Goal: Communication & Community: Share content

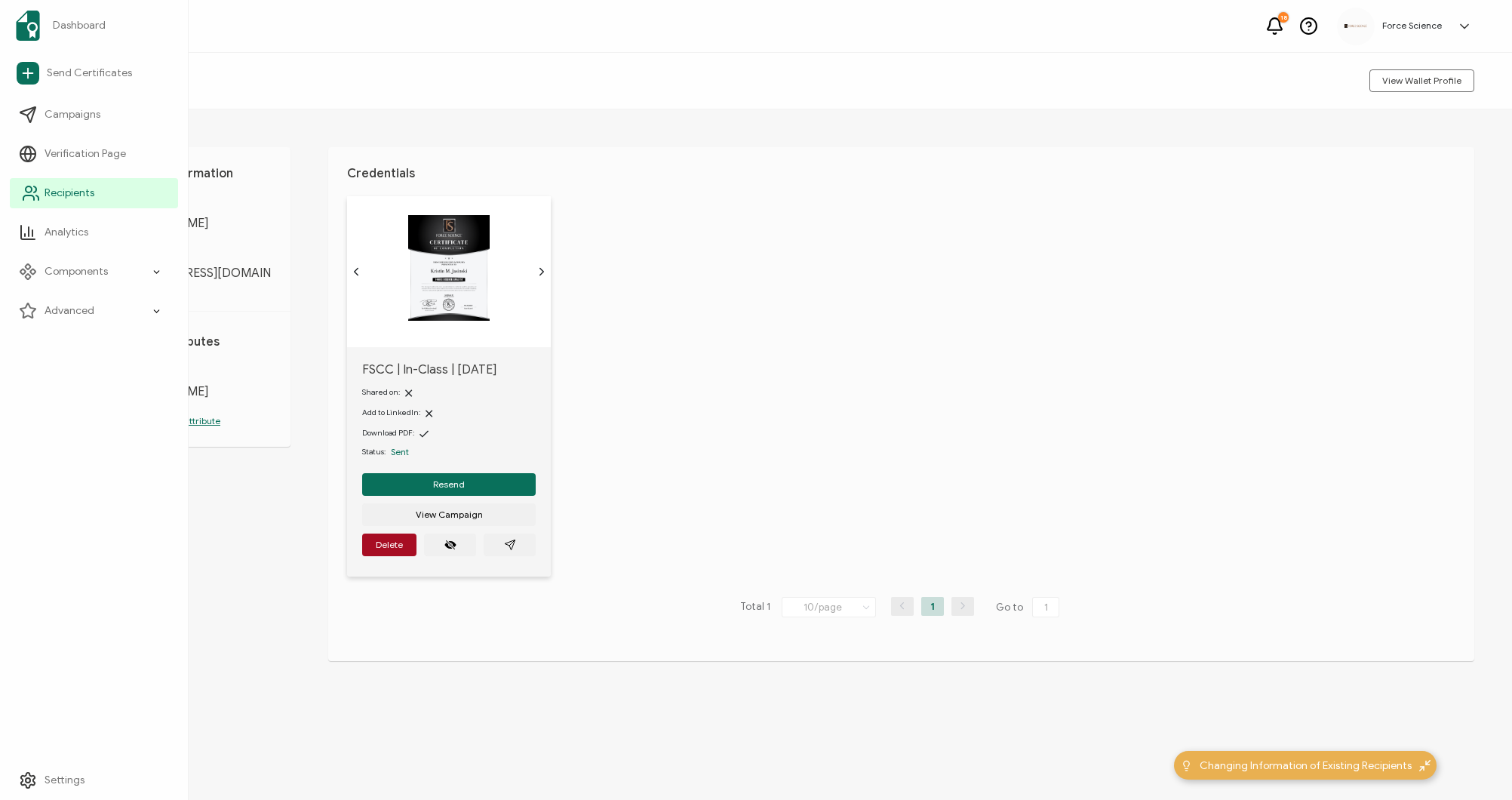
drag, startPoint x: 106, startPoint y: 195, endPoint x: 115, endPoint y: 195, distance: 9.0
click at [106, 195] on link "Recipients" at bounding box center [93, 193] width 168 height 30
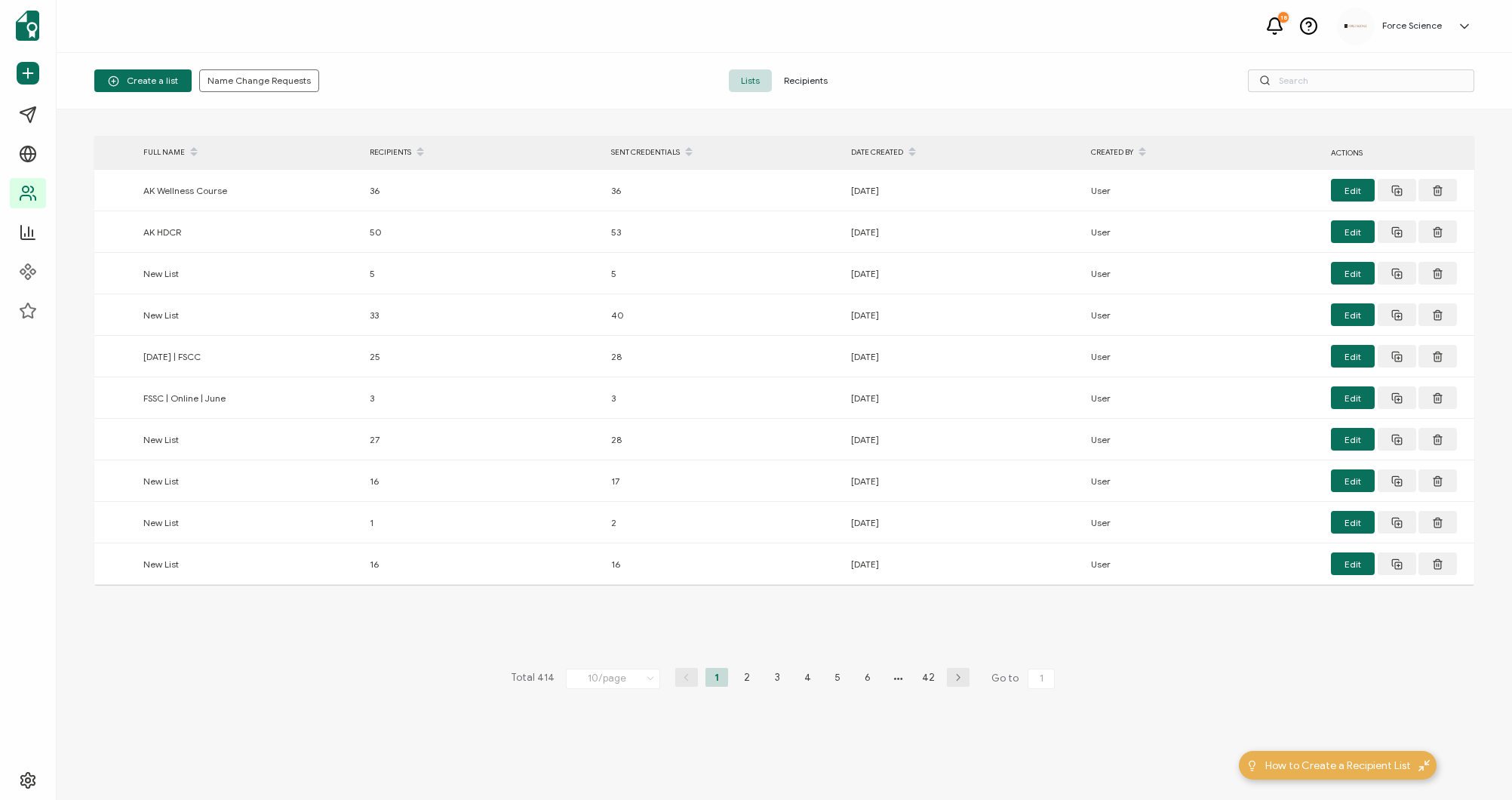
click at [803, 75] on span "Recipients" at bounding box center [805, 81] width 67 height 23
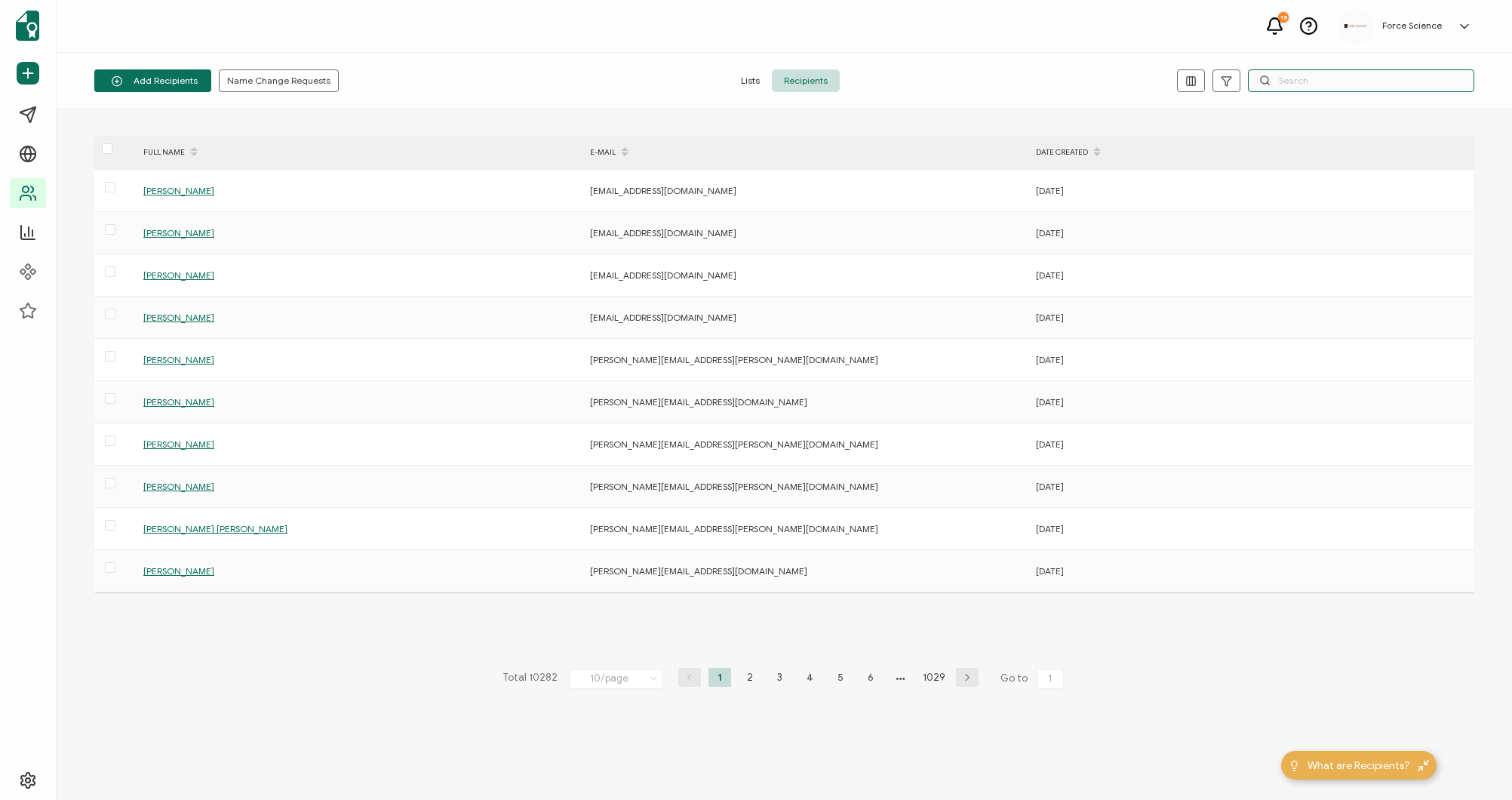
click at [1303, 88] on input "text" at bounding box center [1361, 81] width 226 height 23
paste input "[EMAIL_ADDRESS][DOMAIN_NAME]"
type input "[EMAIL_ADDRESS][DOMAIN_NAME]"
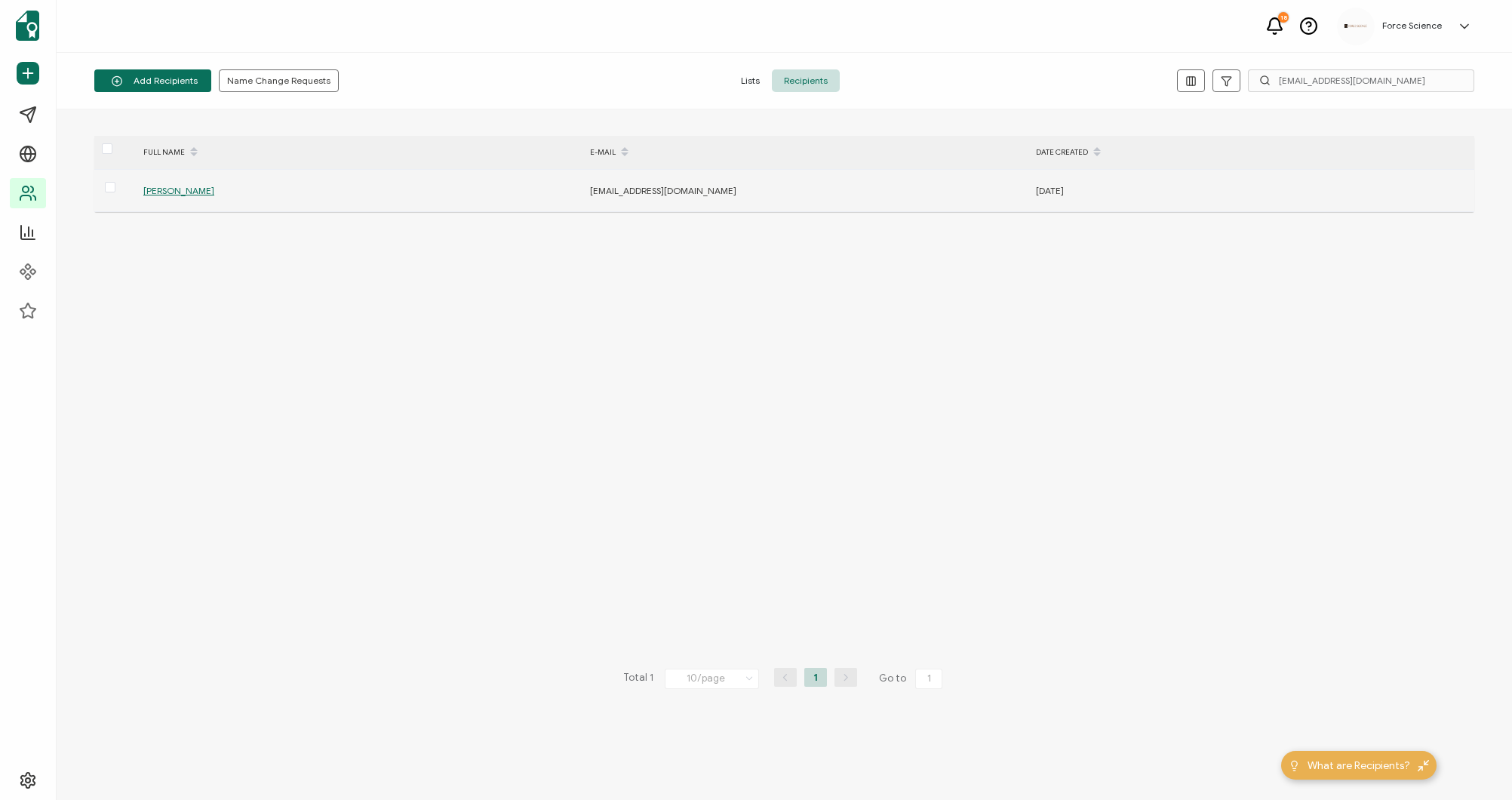
click at [197, 188] on span "[PERSON_NAME]" at bounding box center [179, 191] width 71 height 11
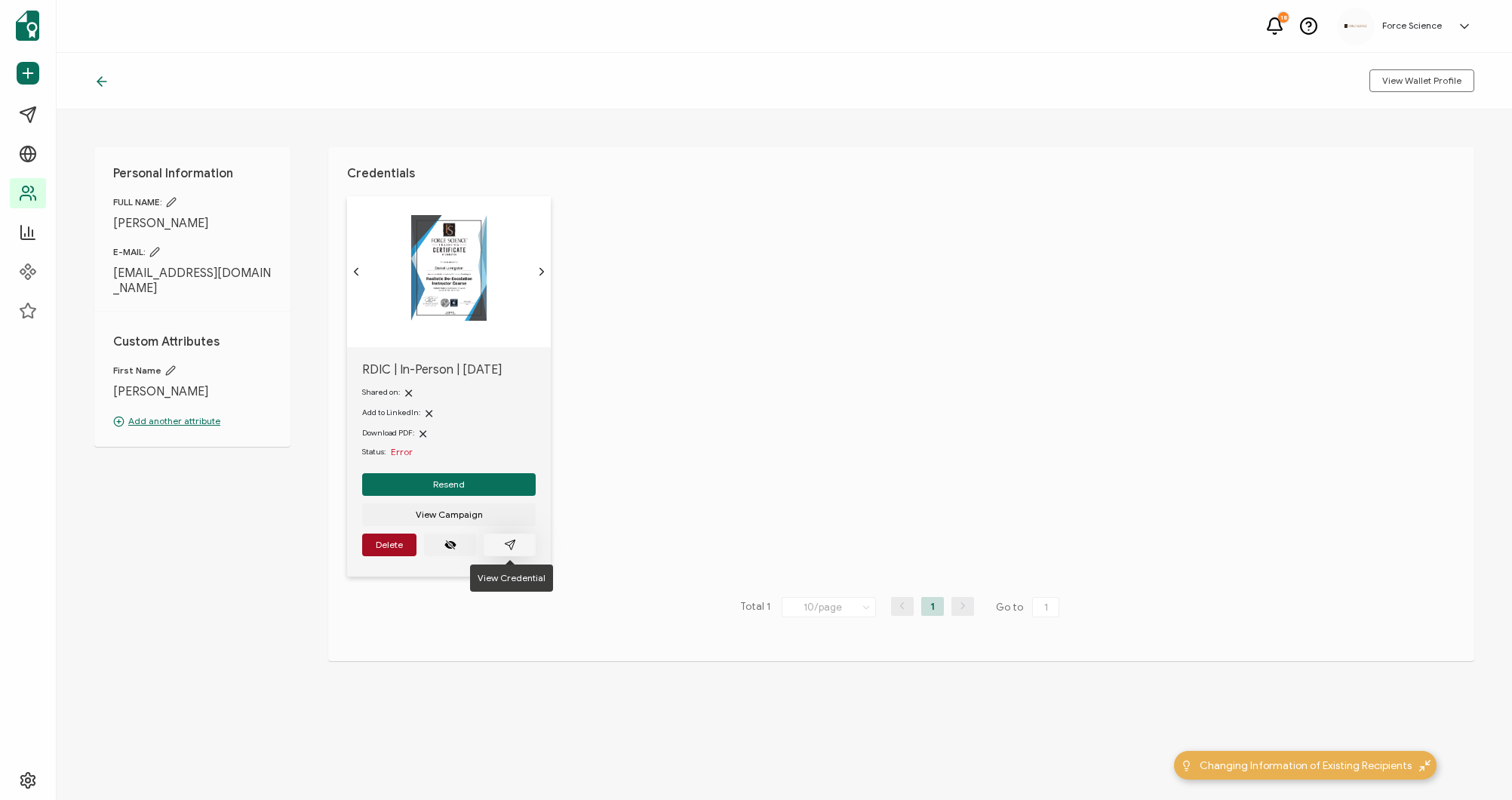
click at [513, 543] on icon "paper plane outline" at bounding box center [510, 544] width 12 height 12
